Goal: Check status: Check status

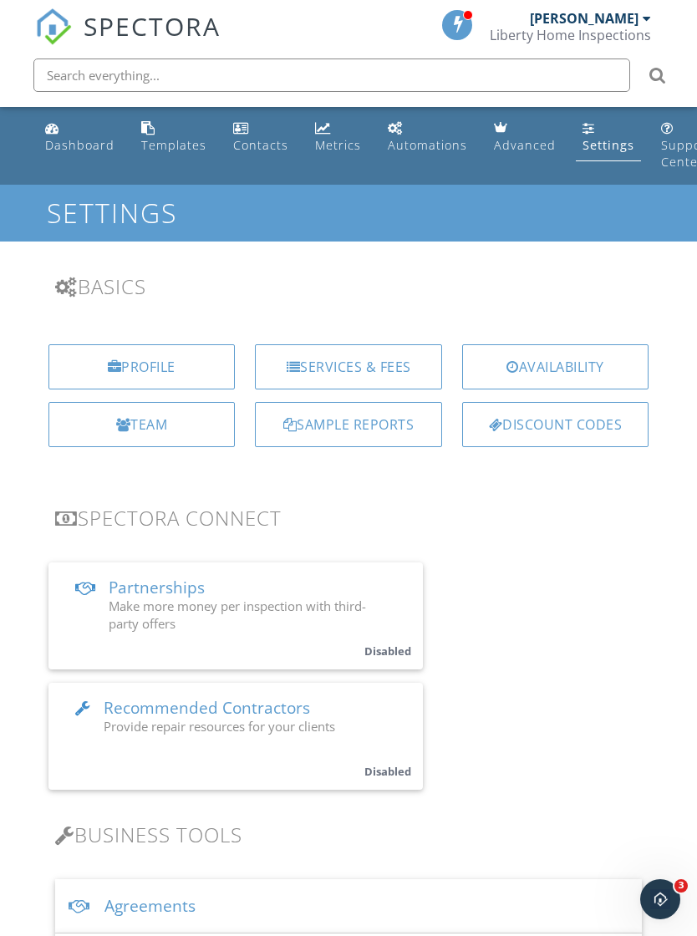
click at [359, 423] on div "Sample Reports" at bounding box center [348, 424] width 187 height 45
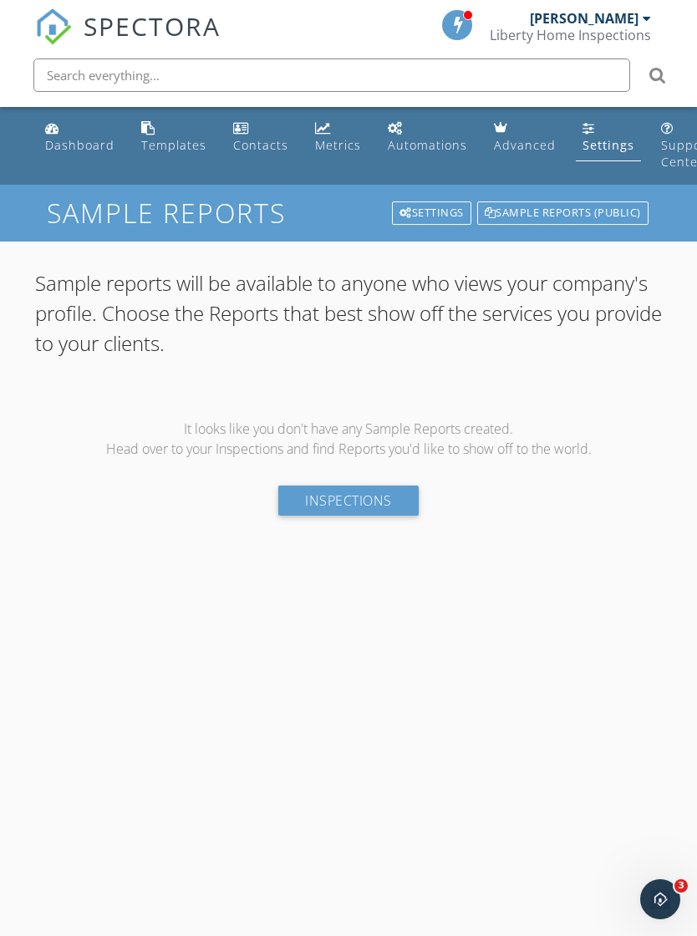
click at [368, 496] on link "Inspections" at bounding box center [348, 500] width 140 height 30
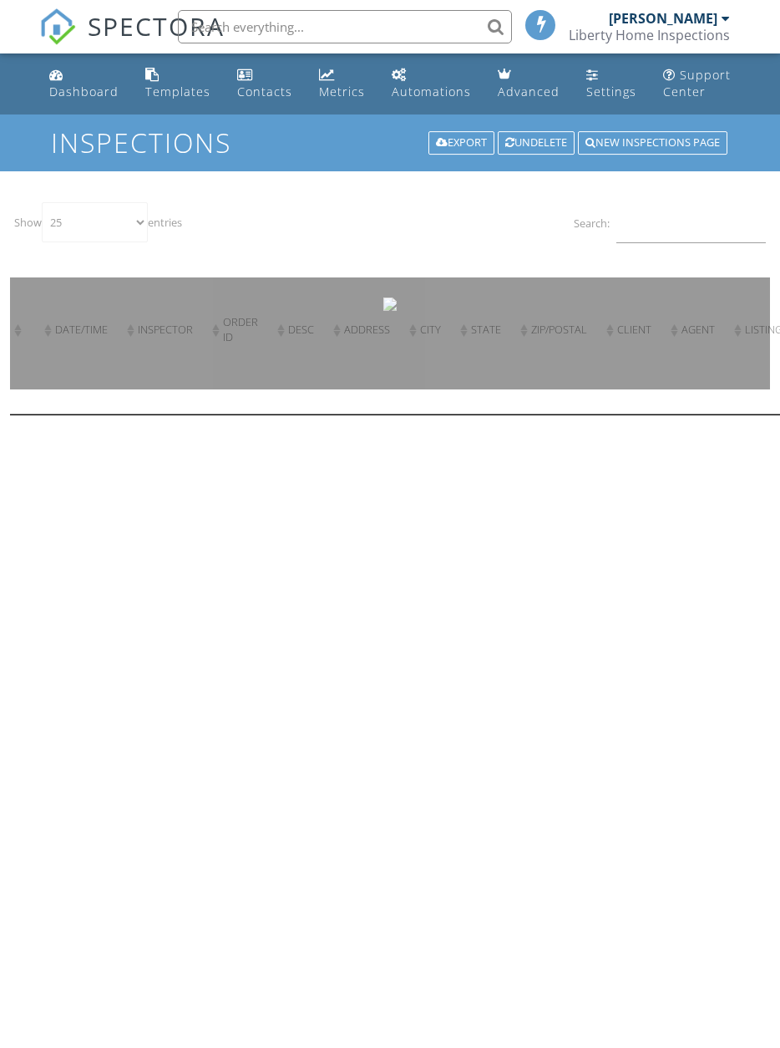
select select "25"
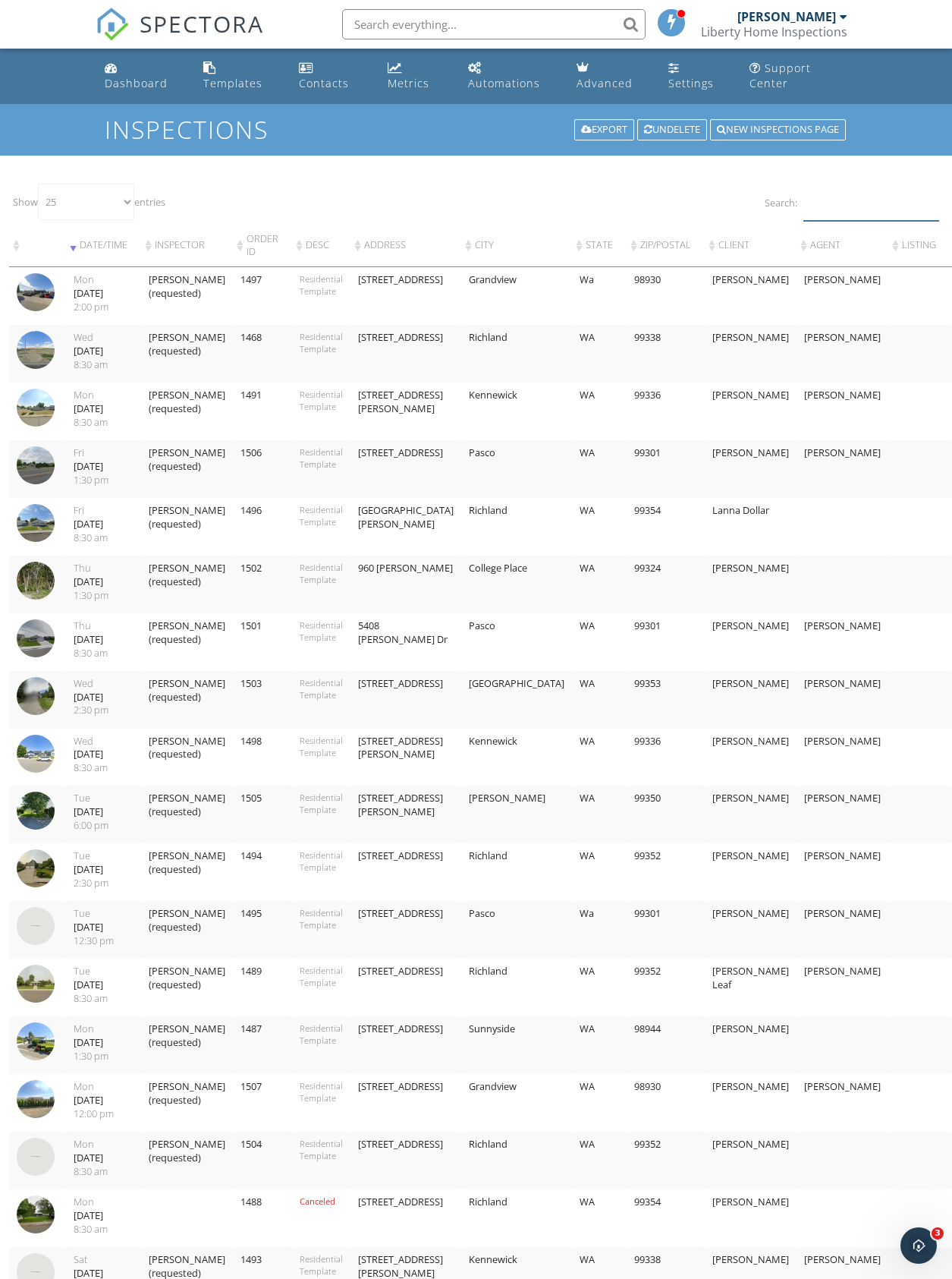
click at [708, 205] on input "Search:" at bounding box center [872, 202] width 136 height 37
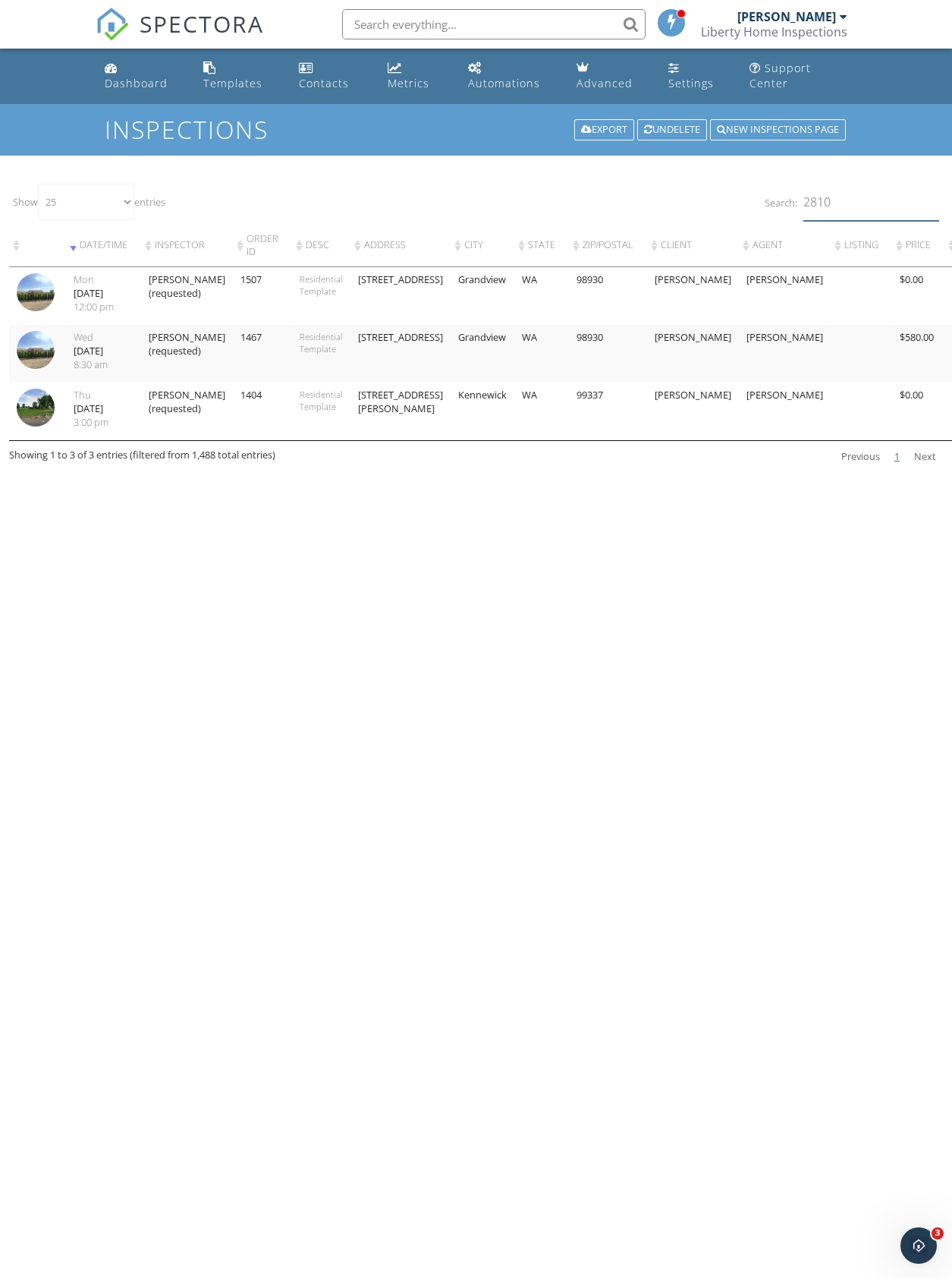
type input "2810"
click at [38, 369] on img at bounding box center [35, 350] width 38 height 38
